Goal: Task Accomplishment & Management: Manage account settings

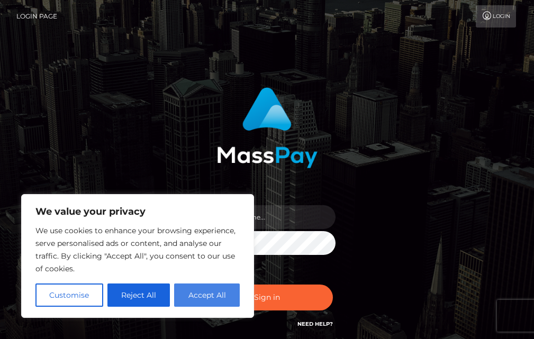
click at [201, 293] on button "Accept All" at bounding box center [207, 295] width 66 height 23
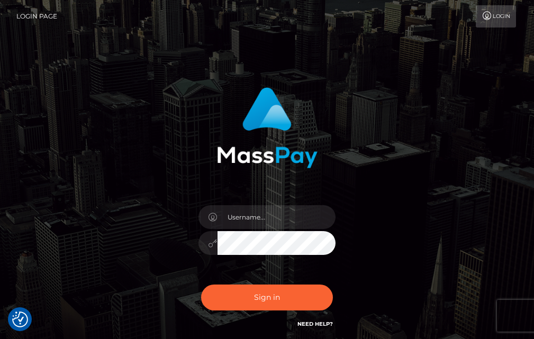
checkbox input "true"
click at [275, 220] on input "text" at bounding box center [277, 217] width 119 height 24
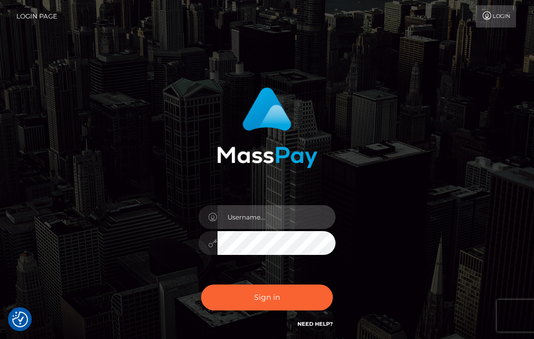
type input "Studio194xx@outlook.com"
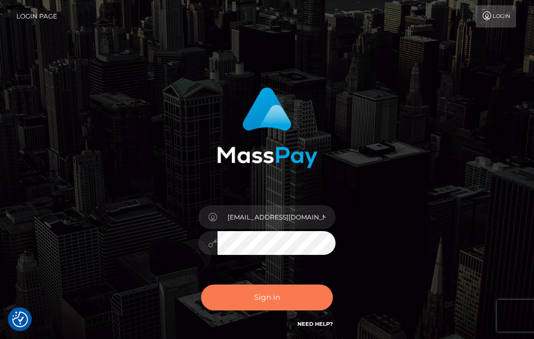
click at [265, 294] on button "Sign in" at bounding box center [267, 298] width 132 height 26
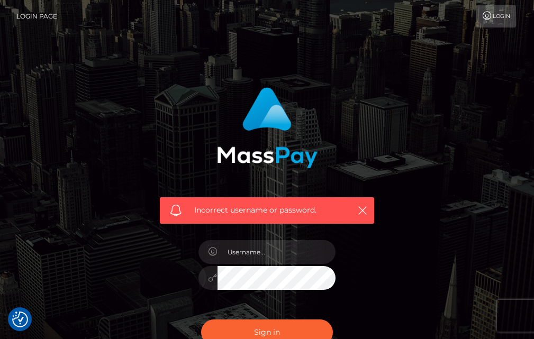
click at [488, 19] on icon at bounding box center [487, 16] width 11 height 8
